Goal: Navigation & Orientation: Find specific page/section

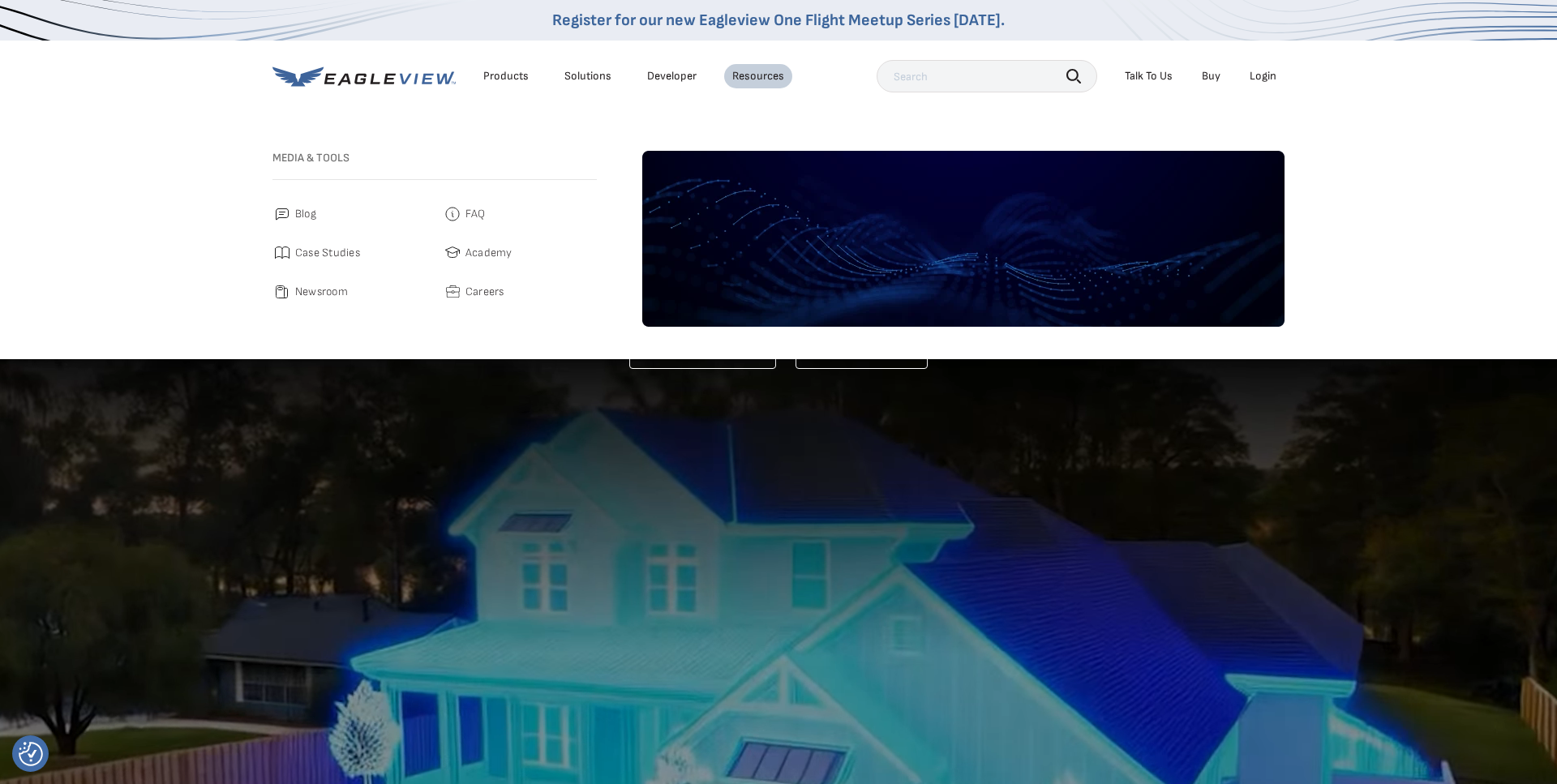
click at [515, 76] on div "Products" at bounding box center [506, 76] width 45 height 14
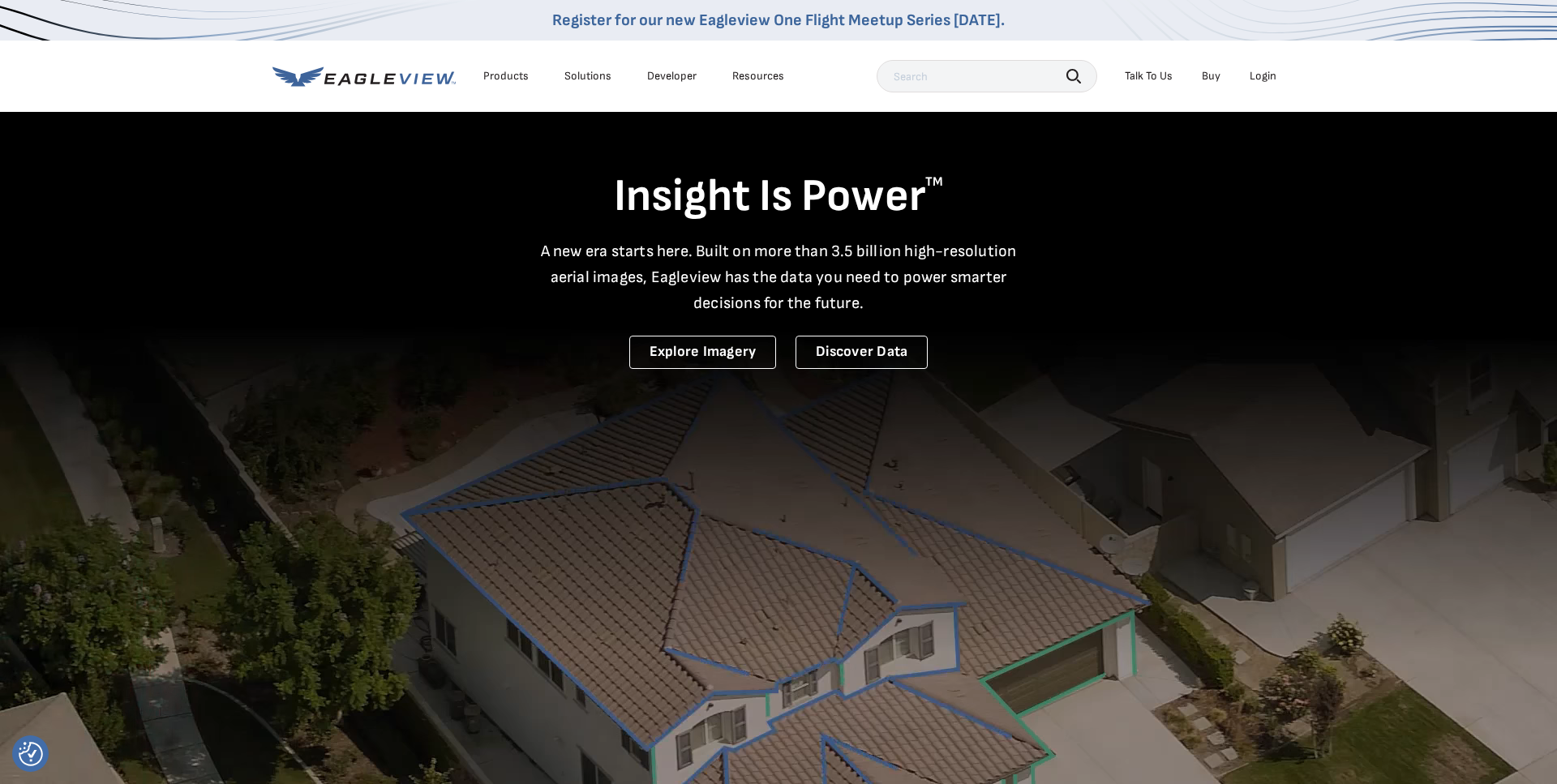
click at [508, 79] on div "Products" at bounding box center [506, 76] width 45 height 14
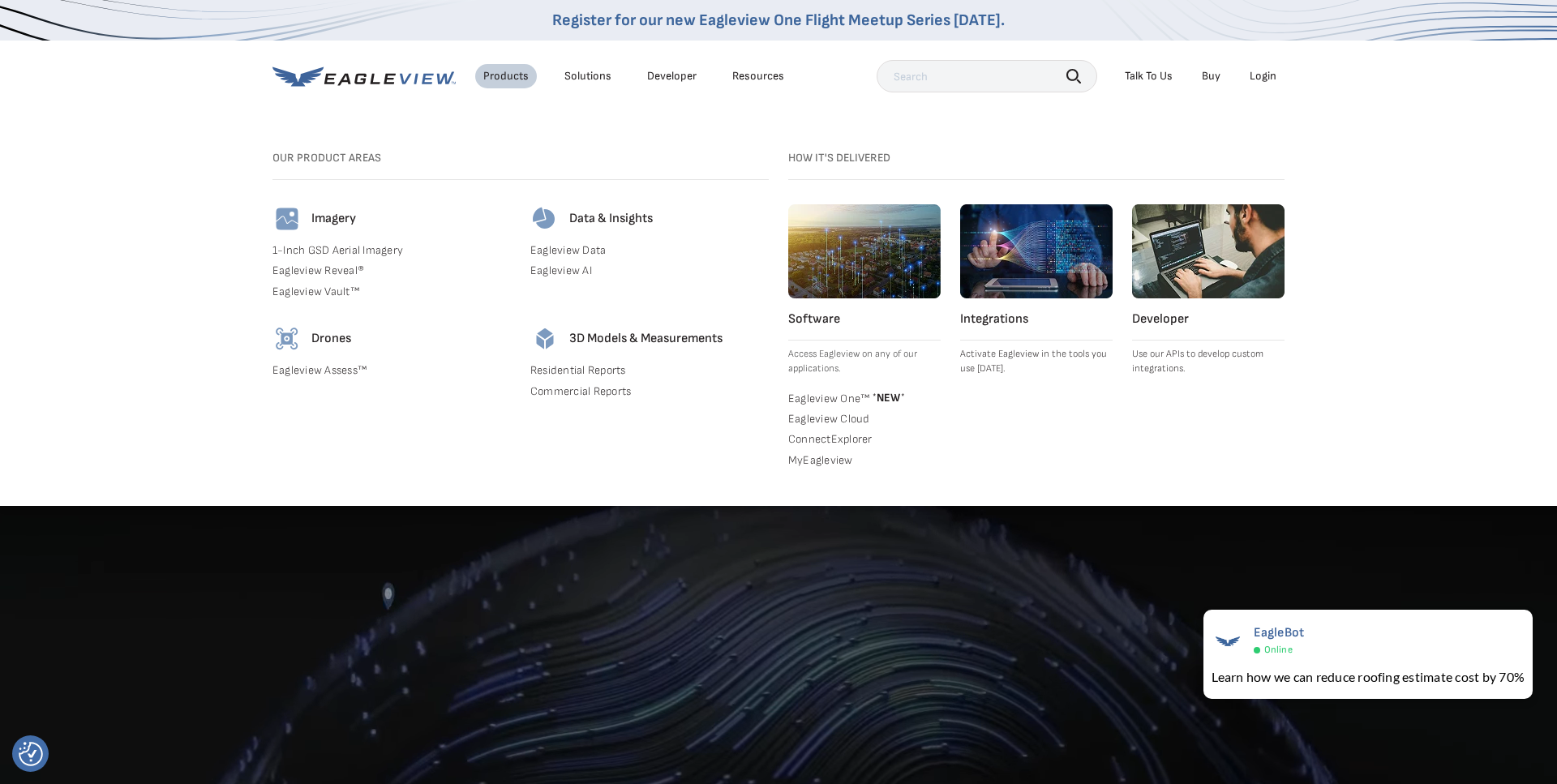
click at [561, 370] on link "Residential Reports" at bounding box center [649, 370] width 238 height 14
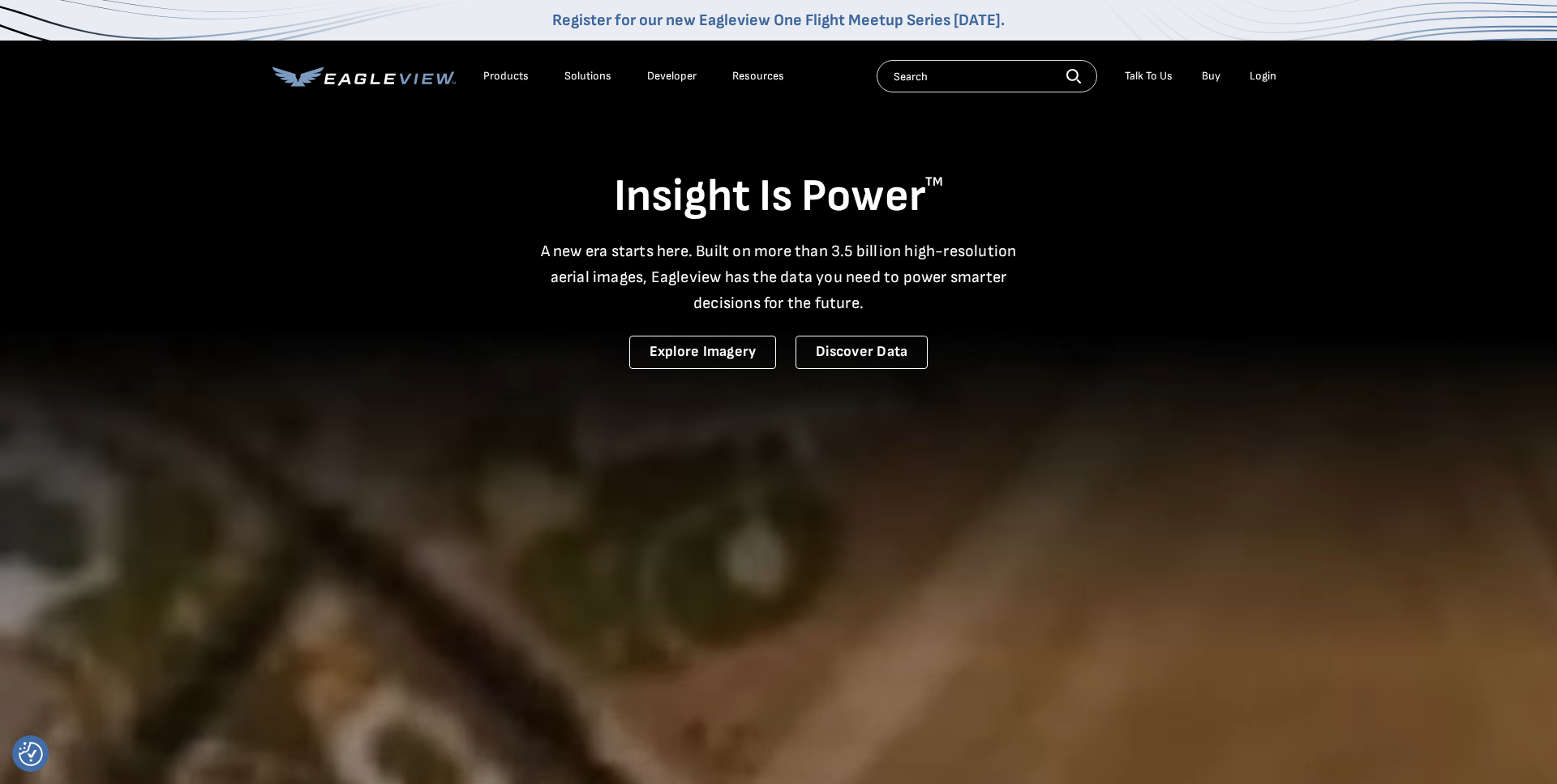
click at [504, 76] on div "Products" at bounding box center [506, 76] width 45 height 14
